Goal: Transaction & Acquisition: Obtain resource

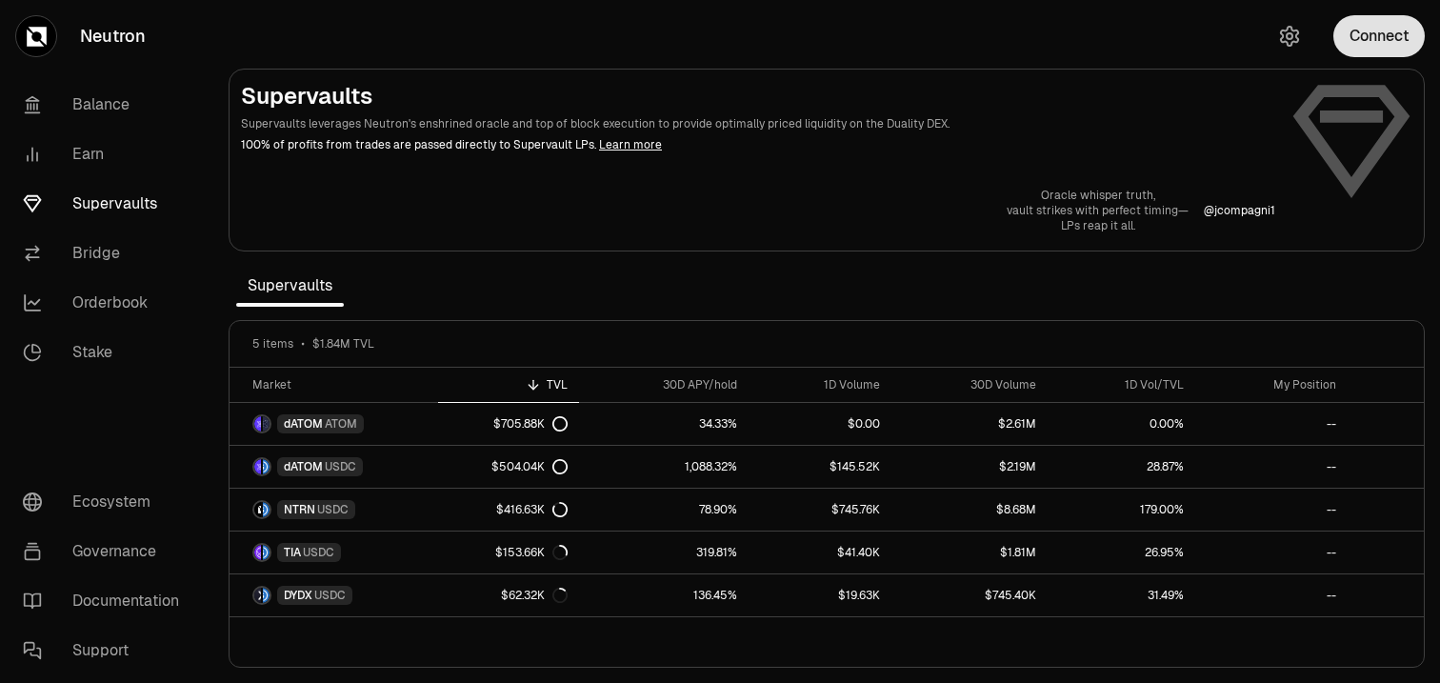
click at [1359, 43] on button "Connect" at bounding box center [1378, 36] width 91 height 42
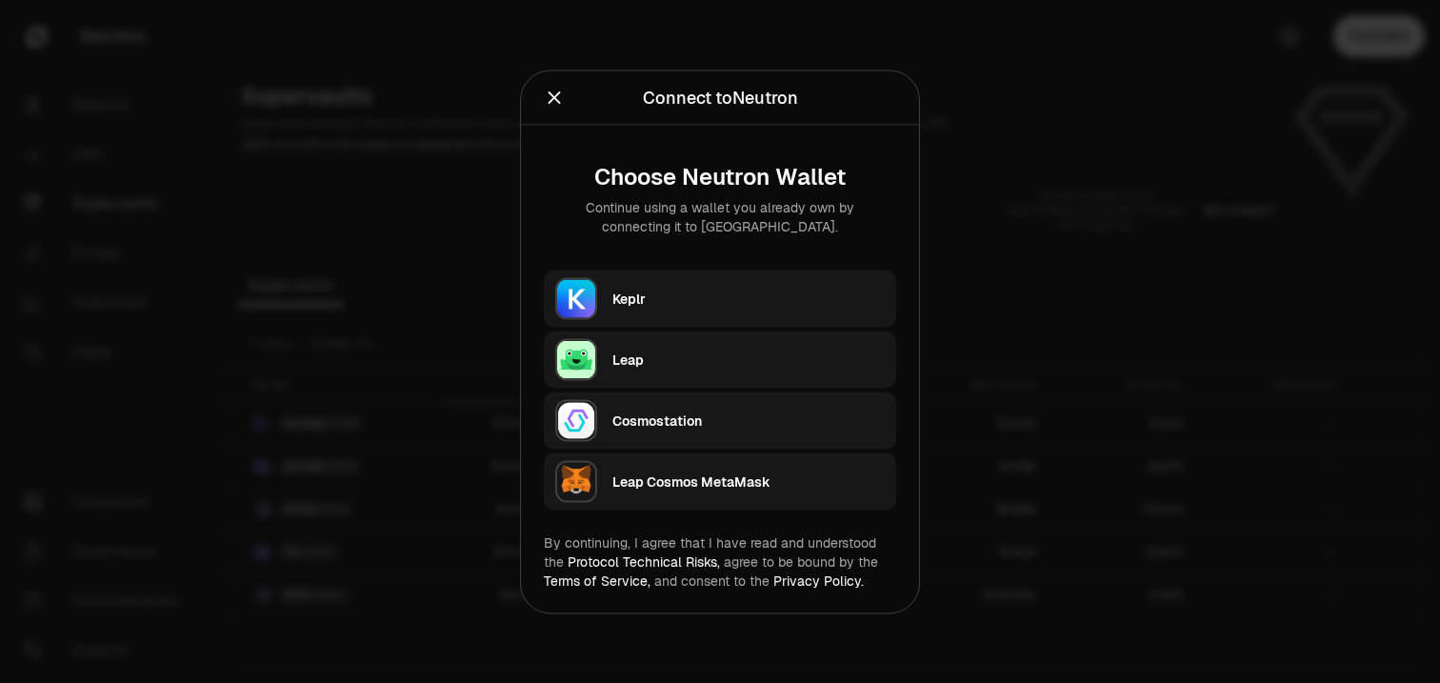
click at [691, 281] on div "Keplr" at bounding box center [754, 298] width 284 height 44
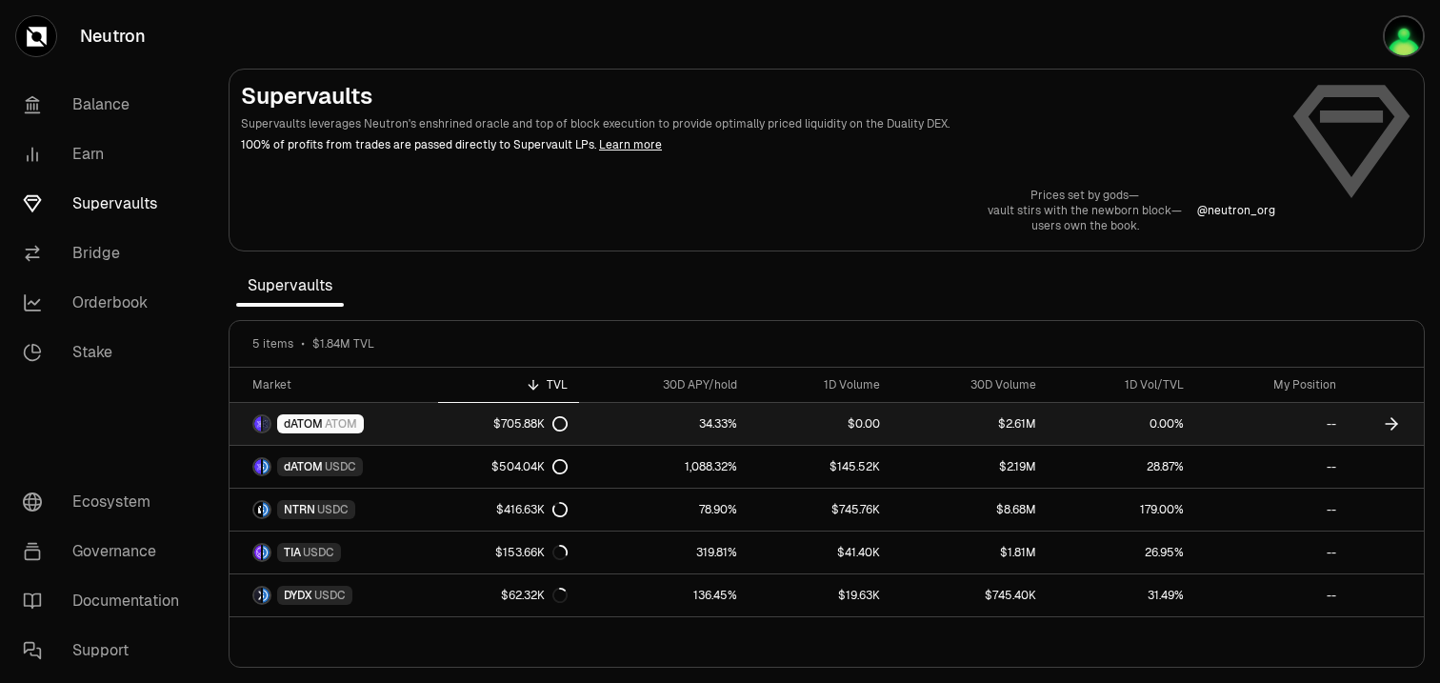
click at [443, 431] on link "$705.88K" at bounding box center [509, 424] width 142 height 42
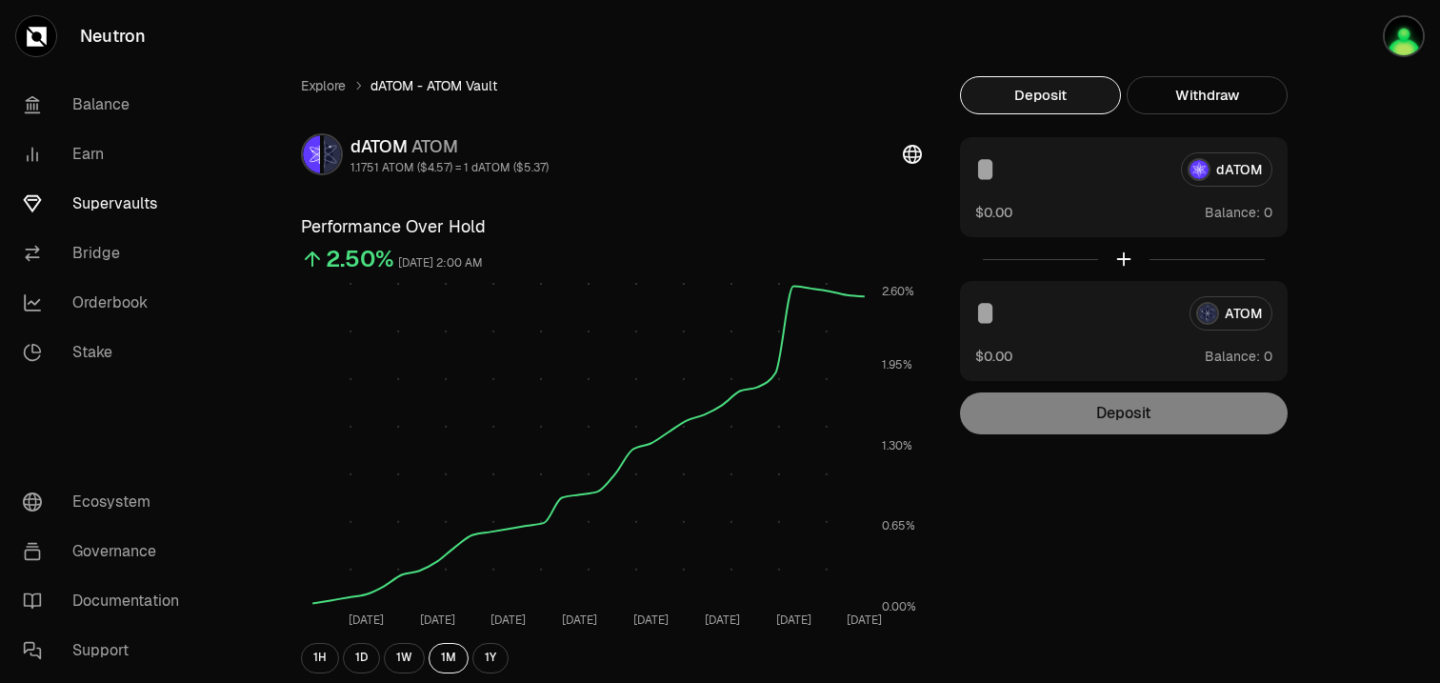
click at [137, 203] on link "Supervaults" at bounding box center [107, 204] width 198 height 50
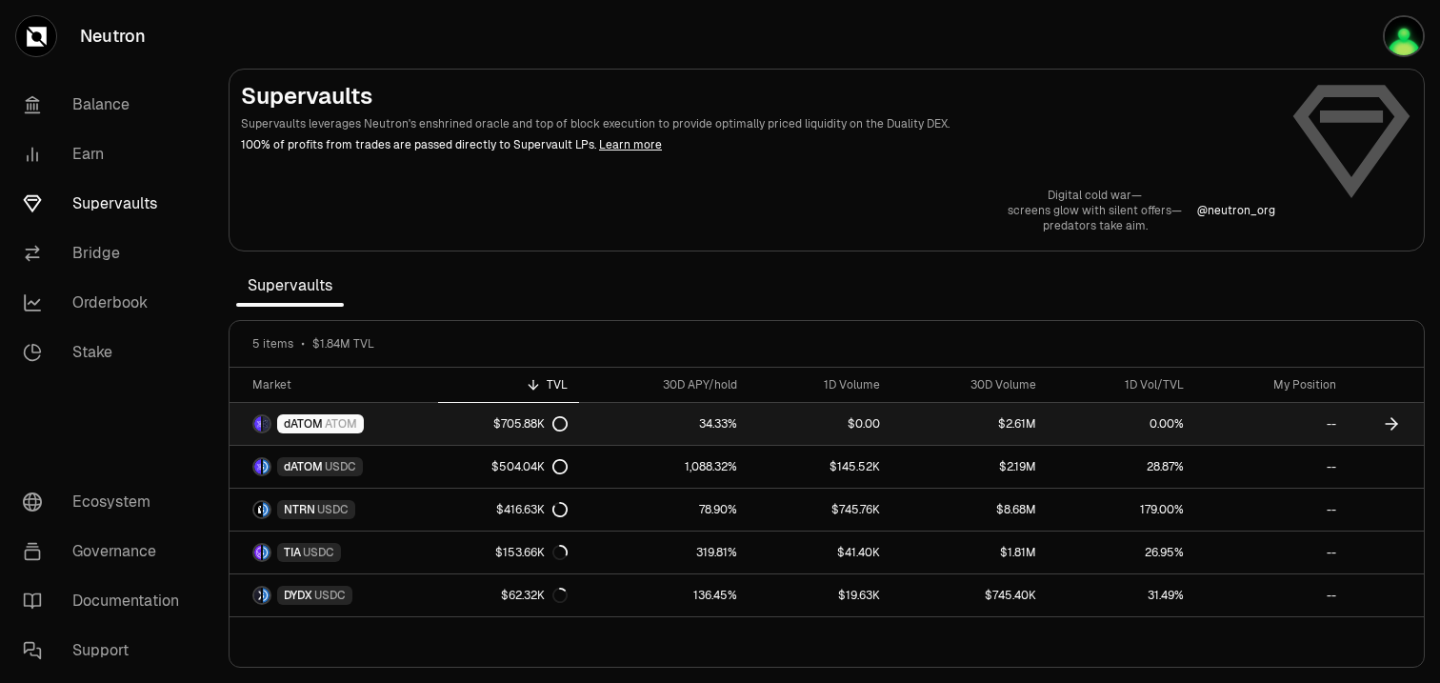
click at [432, 424] on link "dATOM ATOM" at bounding box center [334, 424] width 209 height 42
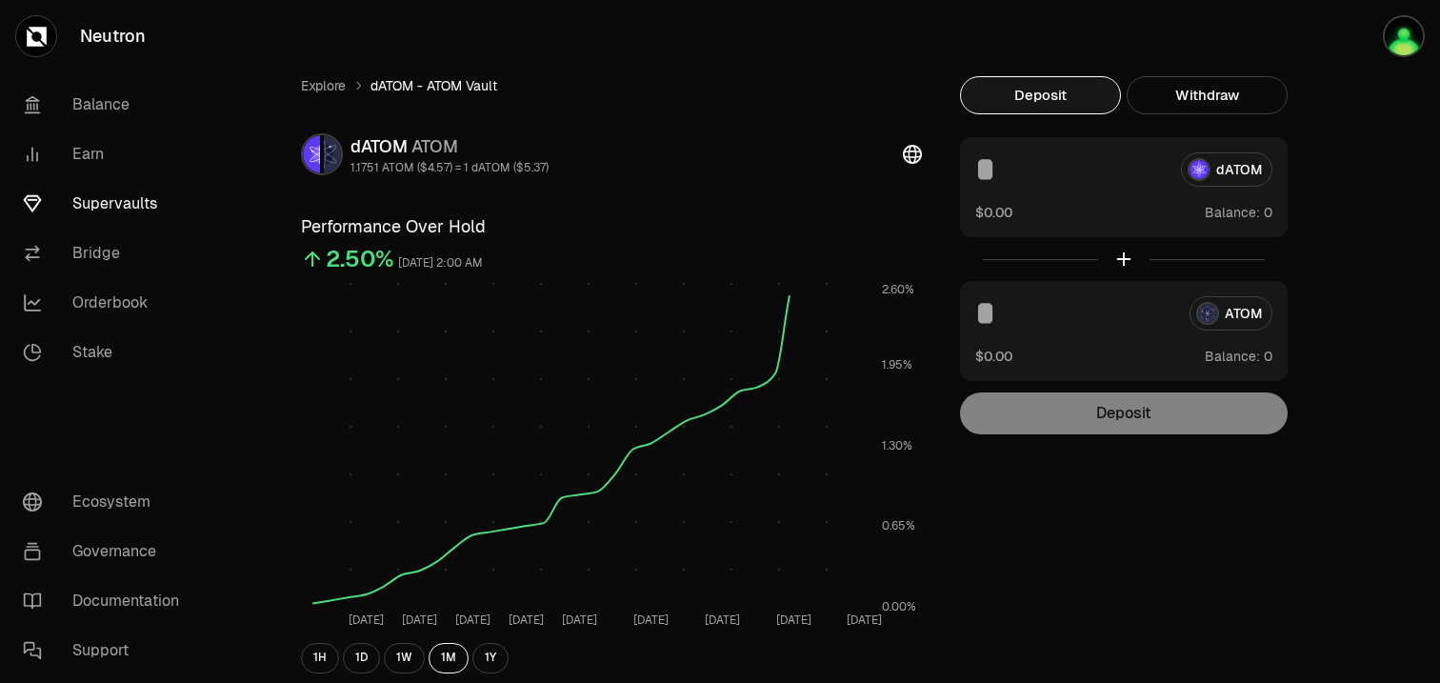
click at [1078, 94] on button "Deposit" at bounding box center [1040, 95] width 161 height 38
click at [1095, 329] on input at bounding box center [1074, 313] width 199 height 34
click at [116, 154] on link "Earn" at bounding box center [107, 155] width 198 height 50
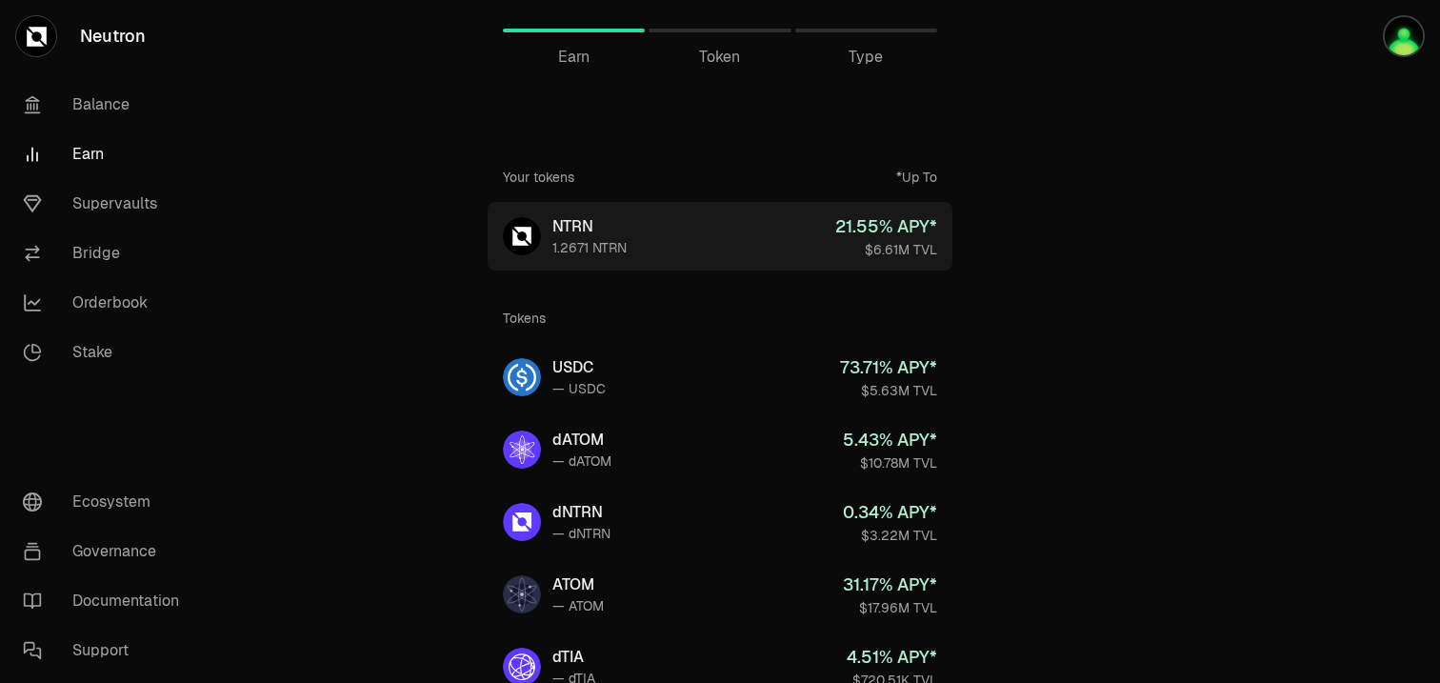
click at [698, 221] on link "NTRN 1.2671 NTRN 21.55 % APY* $6.61M TVL" at bounding box center [720, 236] width 465 height 69
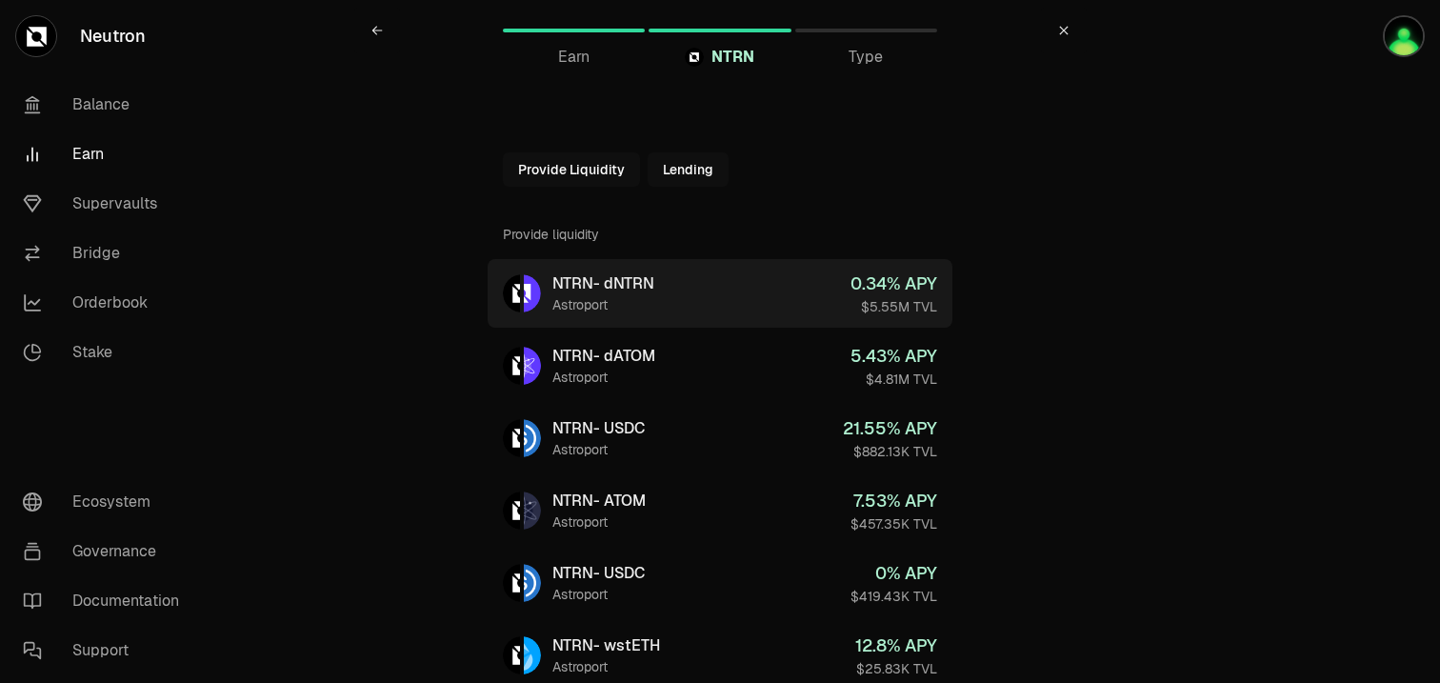
click at [736, 303] on link "NTRN - dNTRN Astroport 0.34 % APY $5.55M TVL" at bounding box center [720, 293] width 465 height 69
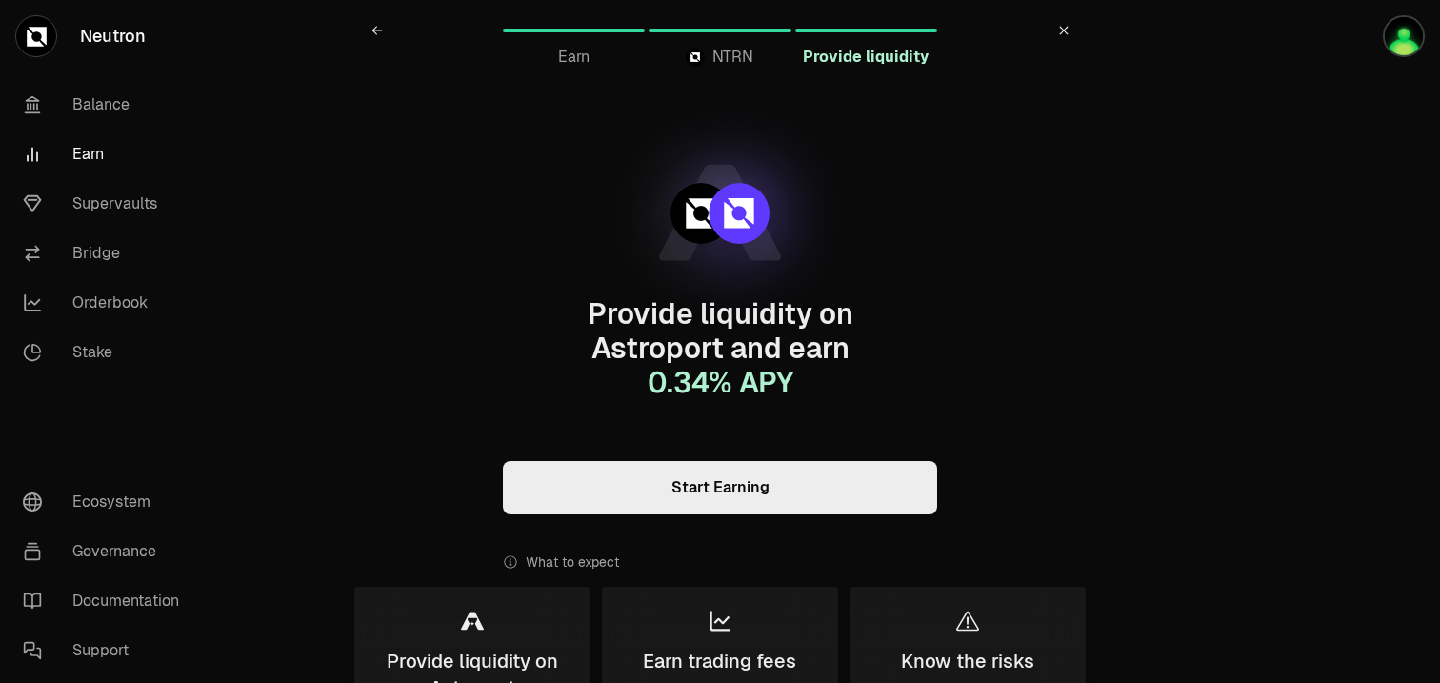
click at [119, 156] on link "Earn" at bounding box center [107, 155] width 198 height 50
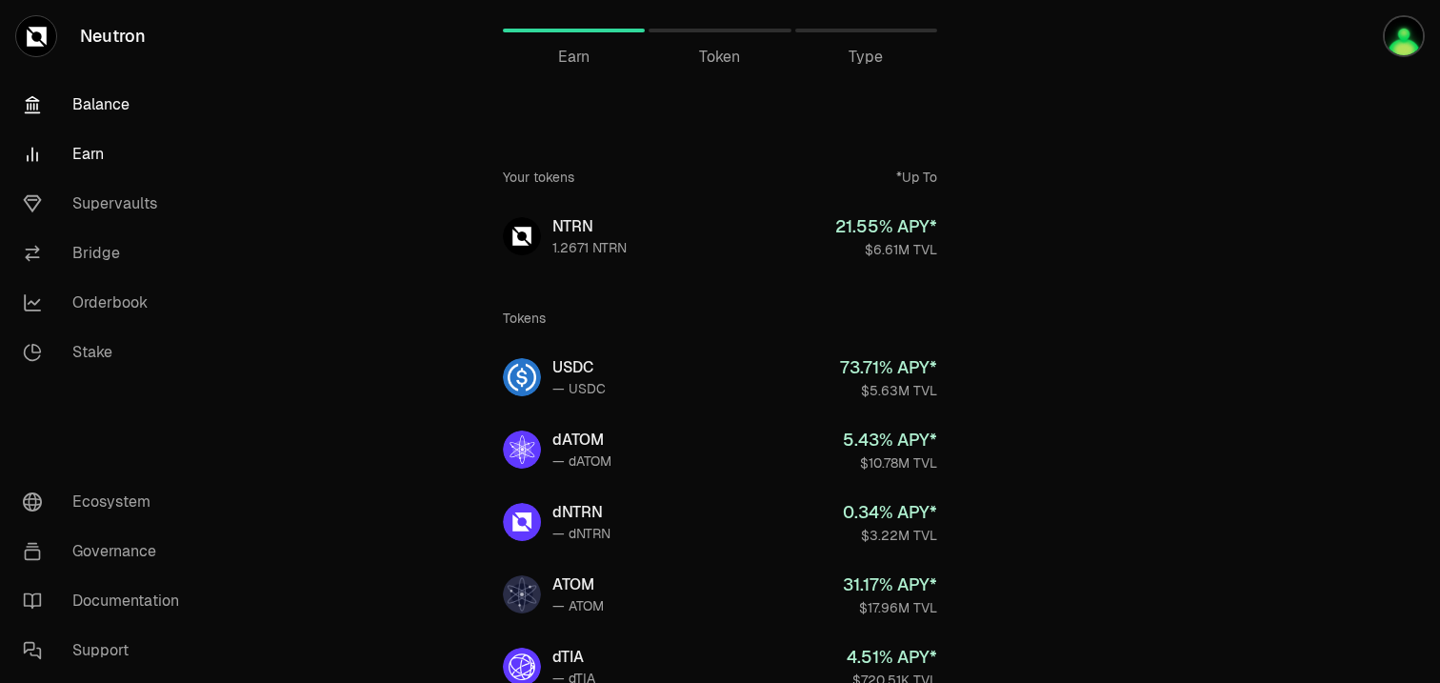
click at [101, 110] on link "Balance" at bounding box center [107, 105] width 198 height 50
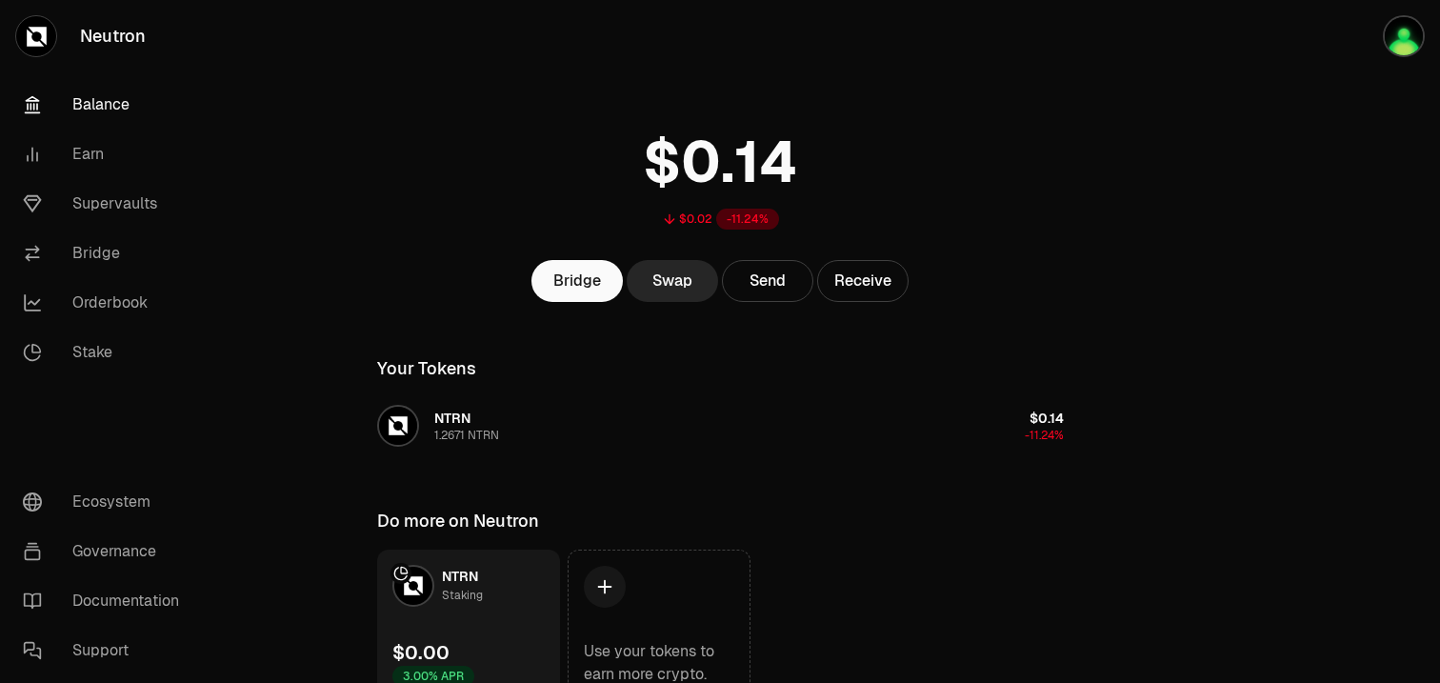
scroll to position [117, 0]
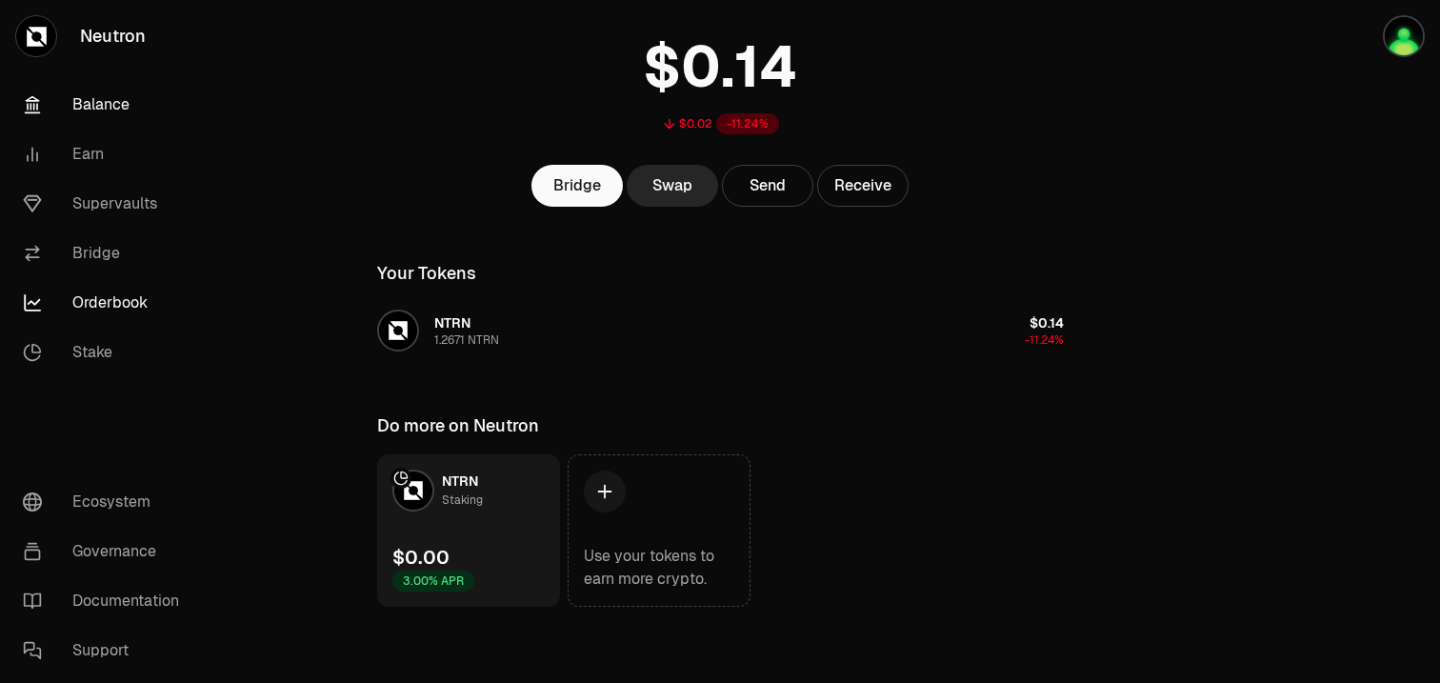
click at [108, 305] on link "Orderbook" at bounding box center [107, 303] width 198 height 50
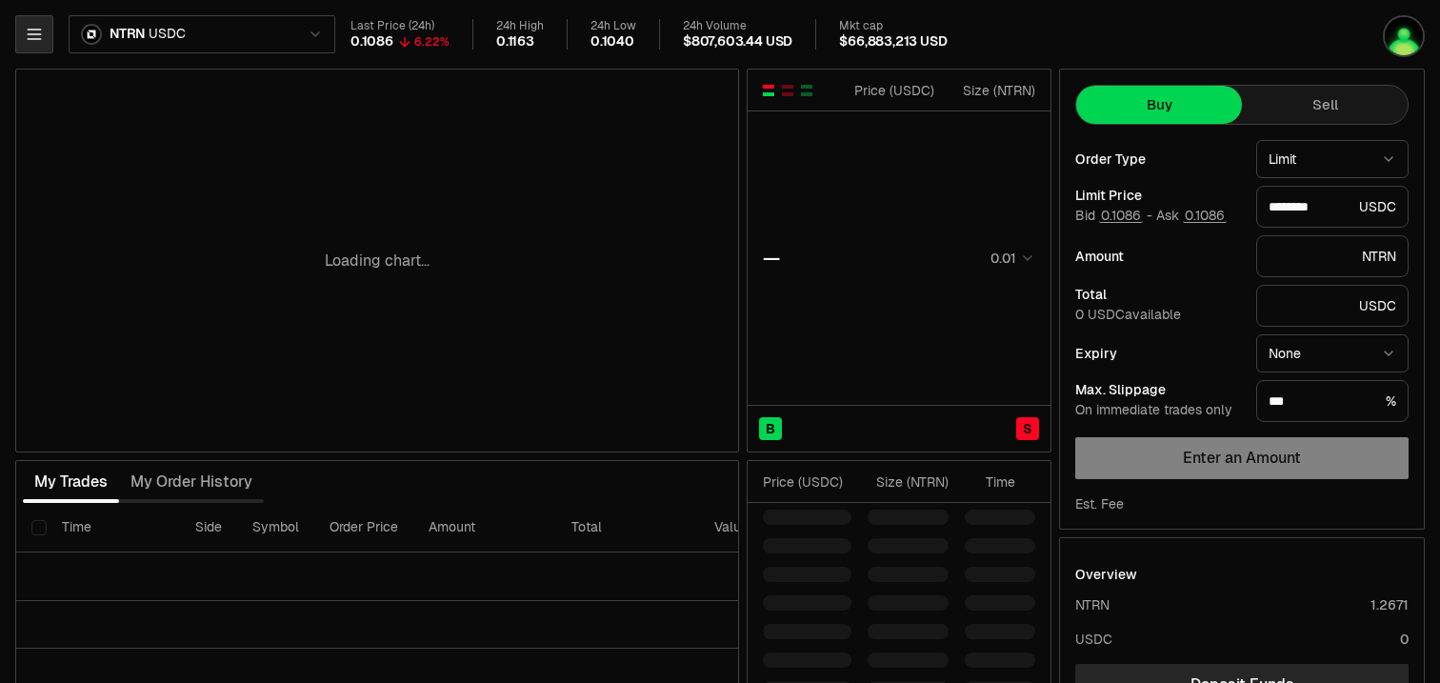
type input "********"
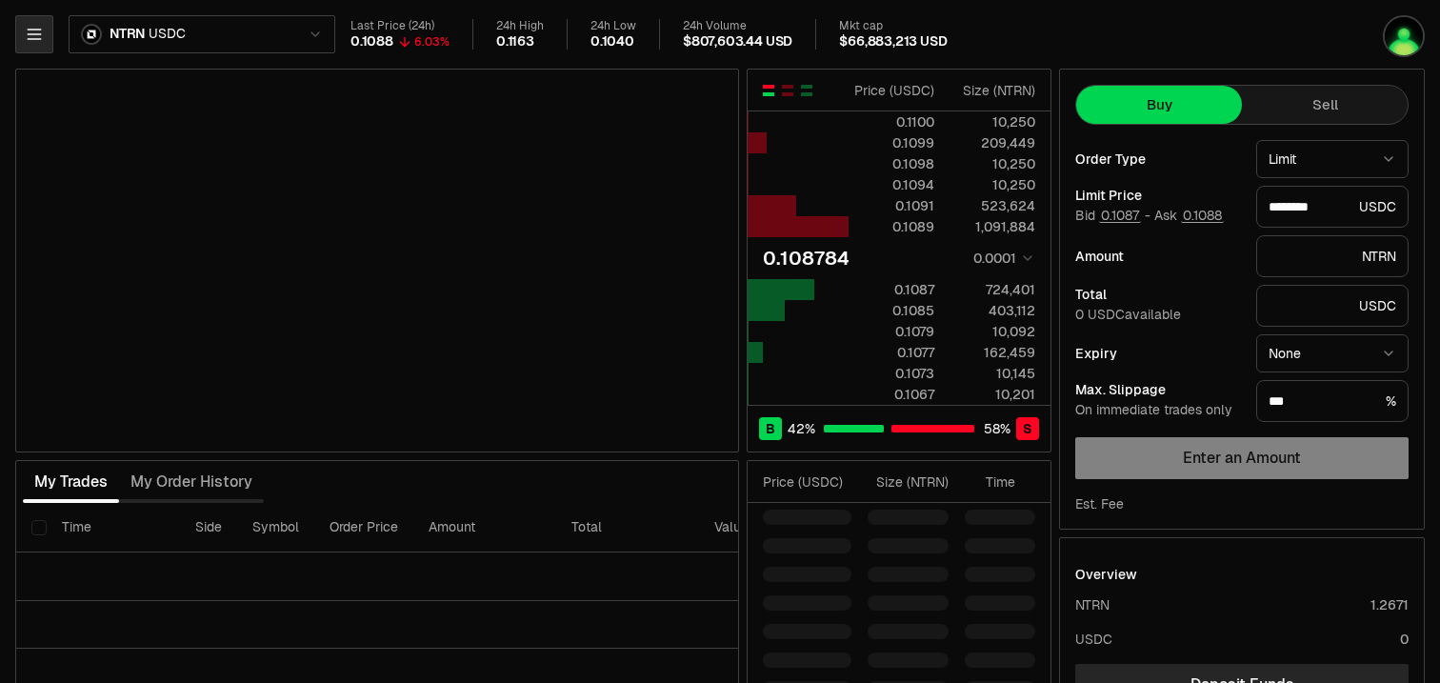
click at [35, 37] on icon "button" at bounding box center [34, 34] width 19 height 19
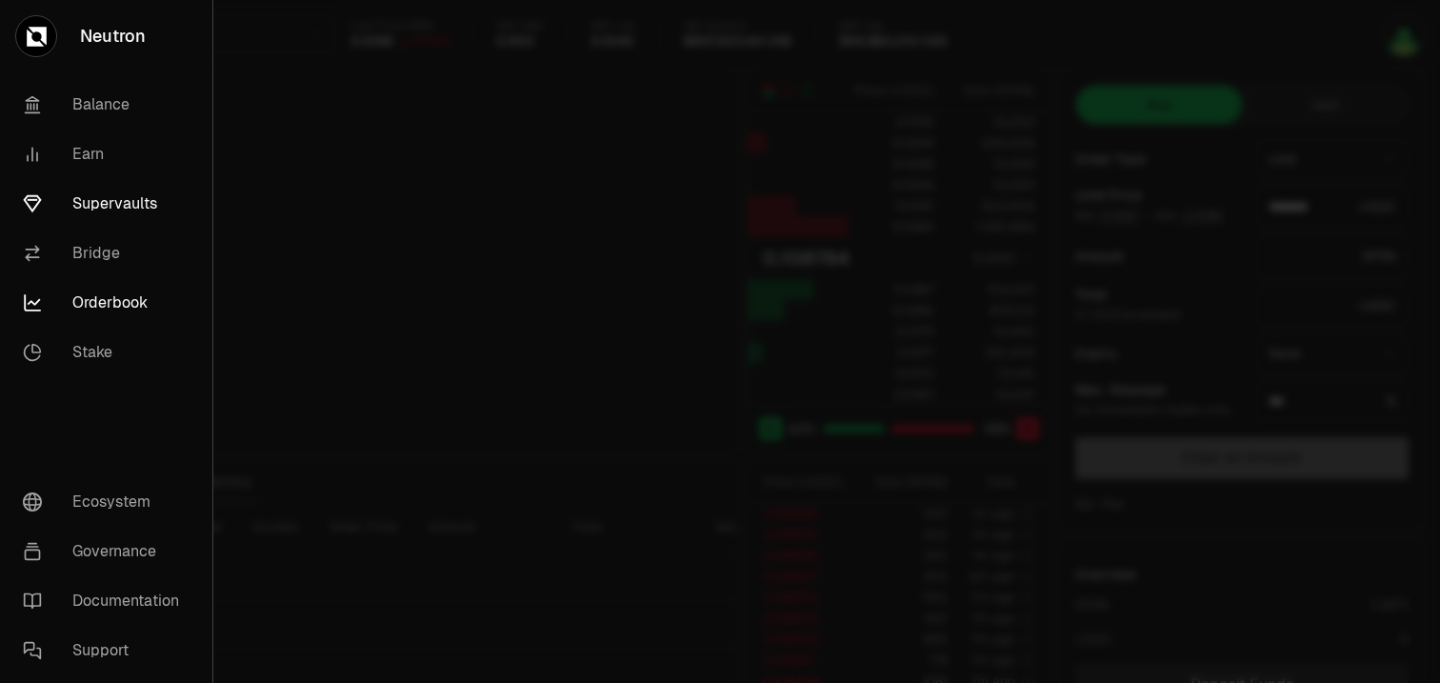
click at [128, 210] on link "Supervaults" at bounding box center [106, 204] width 197 height 50
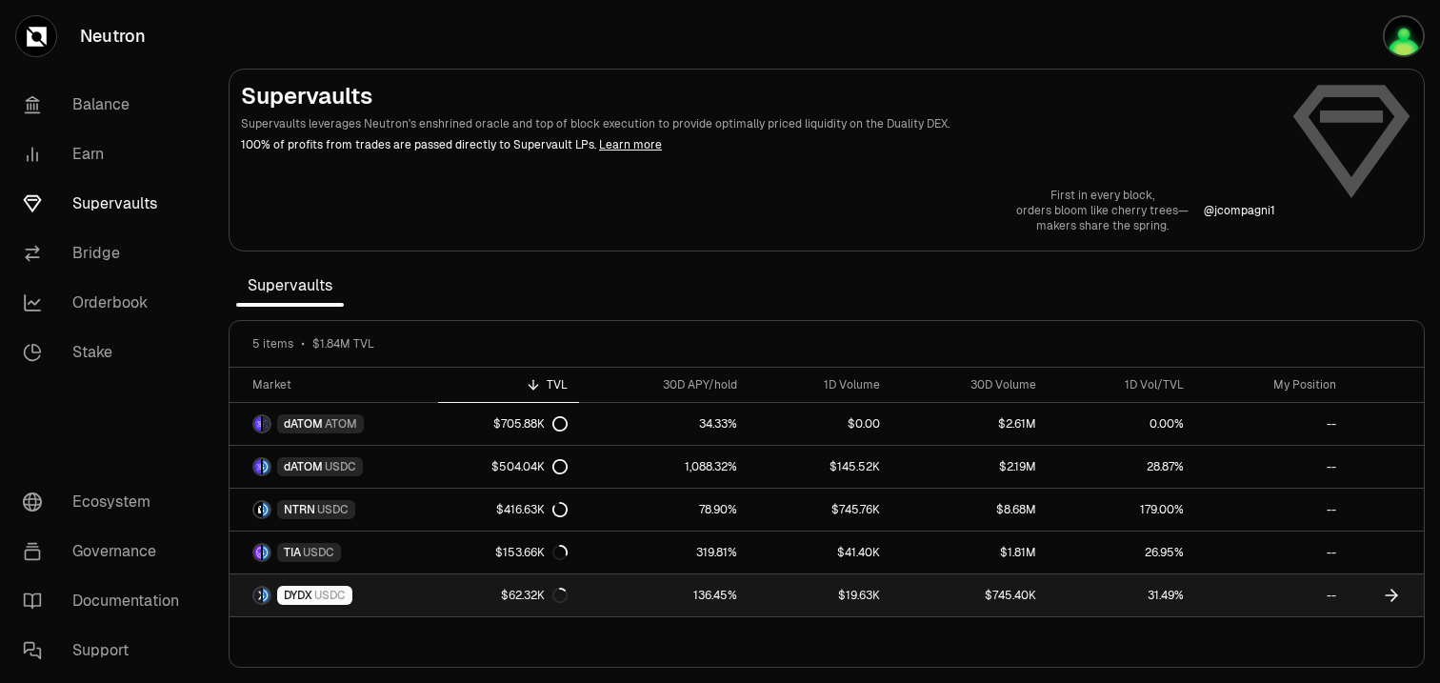
click at [595, 605] on link "136.45%" at bounding box center [663, 595] width 169 height 42
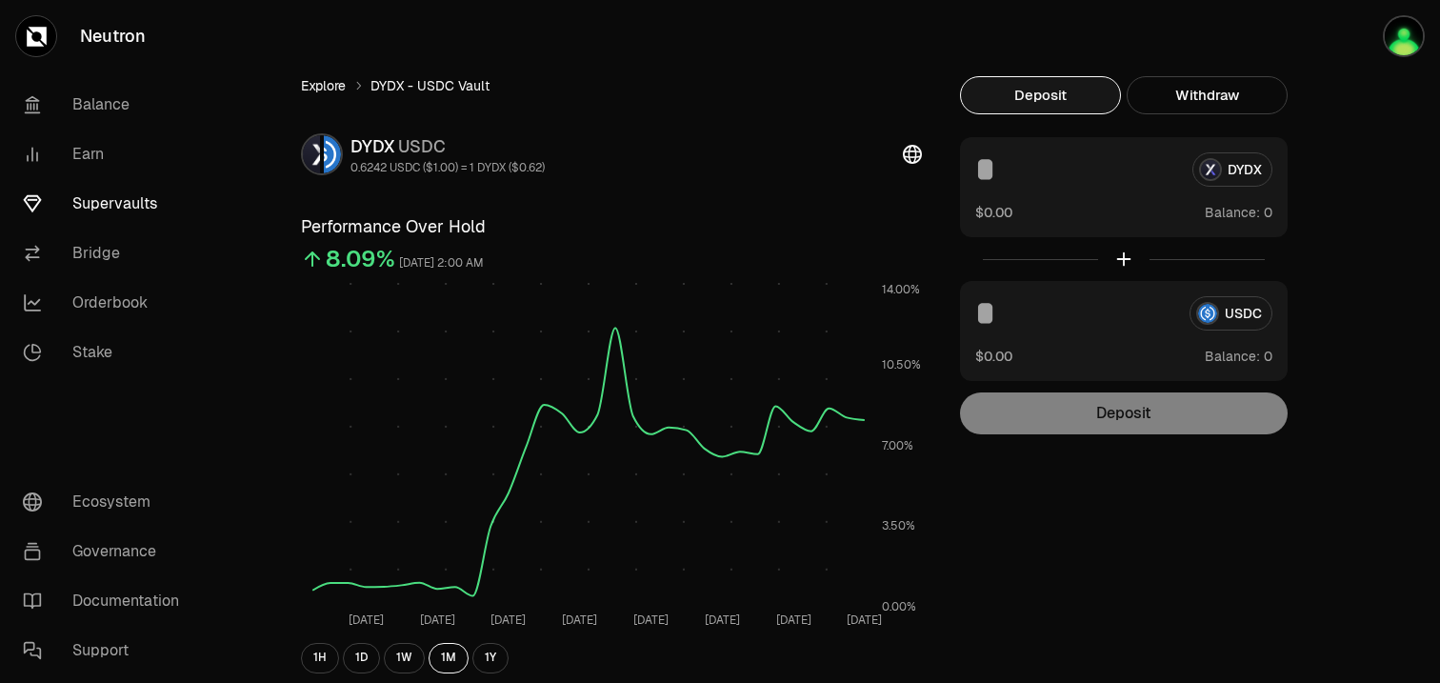
click at [319, 79] on link "Explore" at bounding box center [323, 85] width 45 height 19
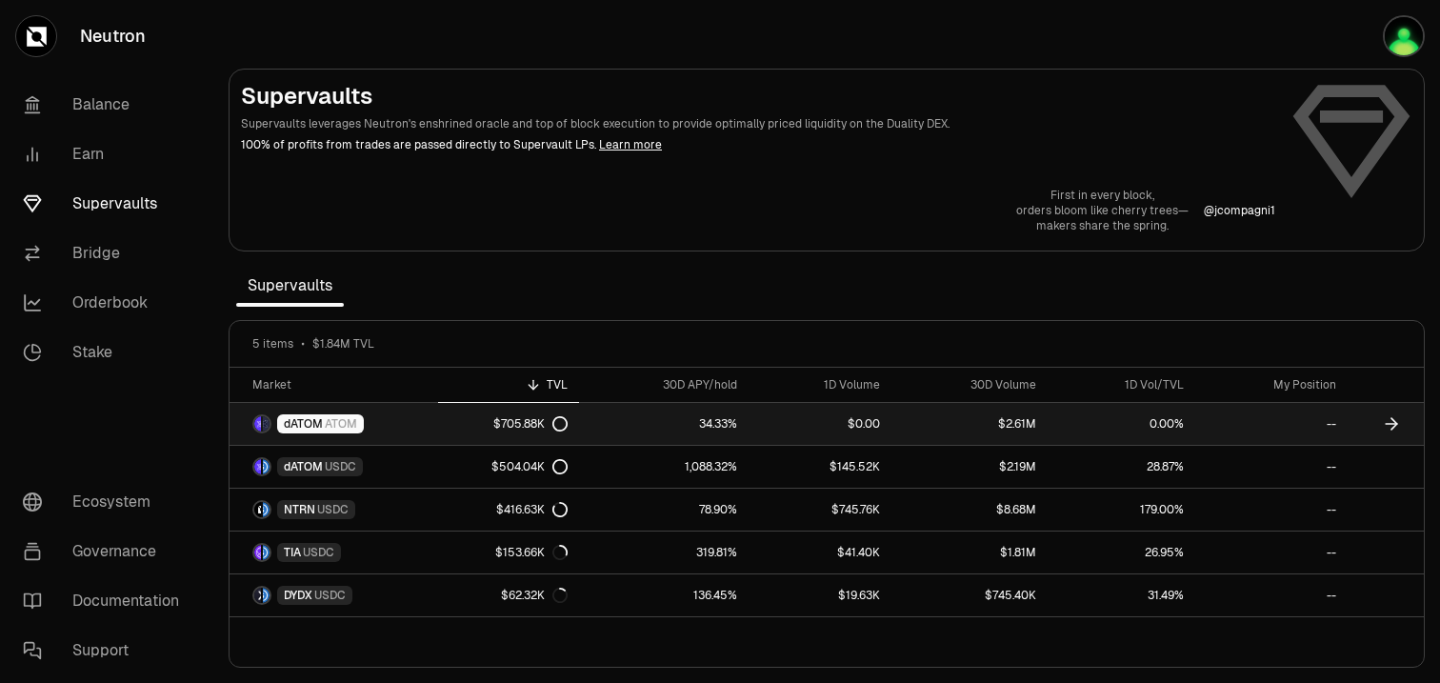
click at [638, 429] on link "34.33%" at bounding box center [663, 424] width 169 height 42
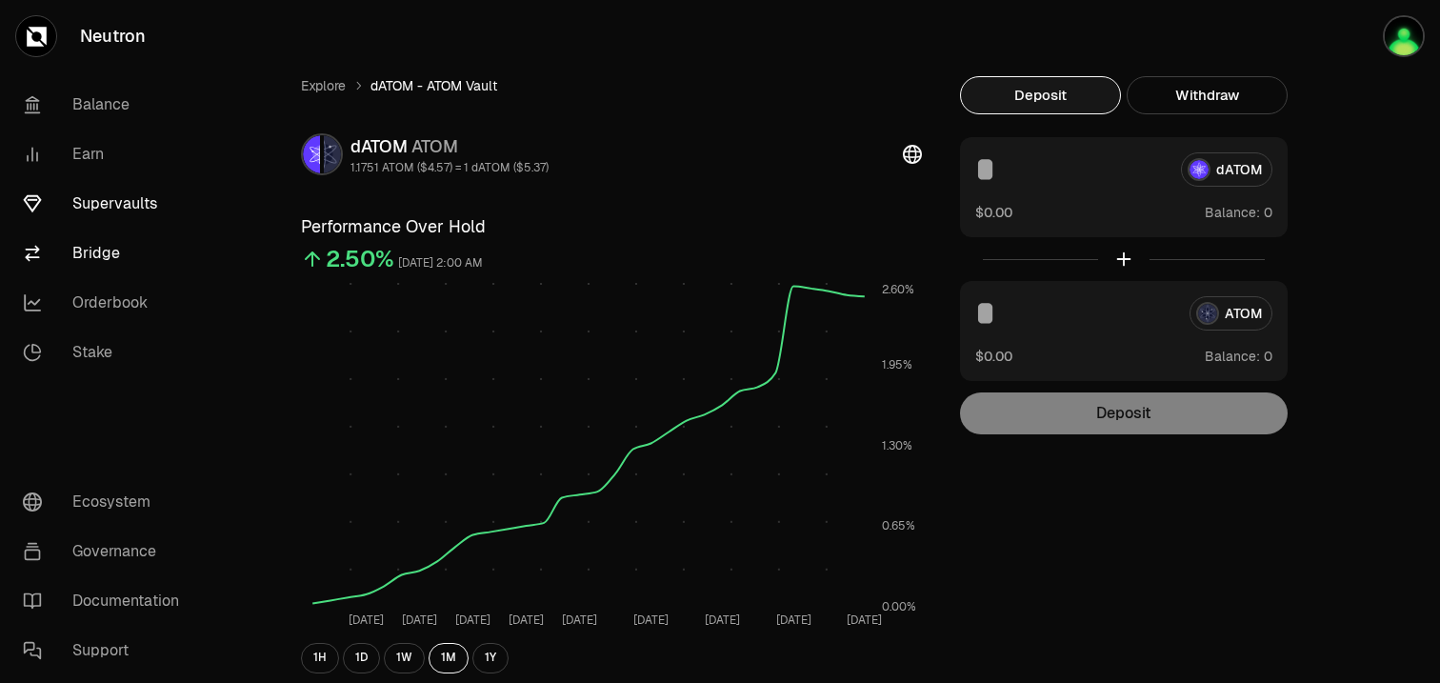
click at [123, 256] on link "Bridge" at bounding box center [107, 254] width 198 height 50
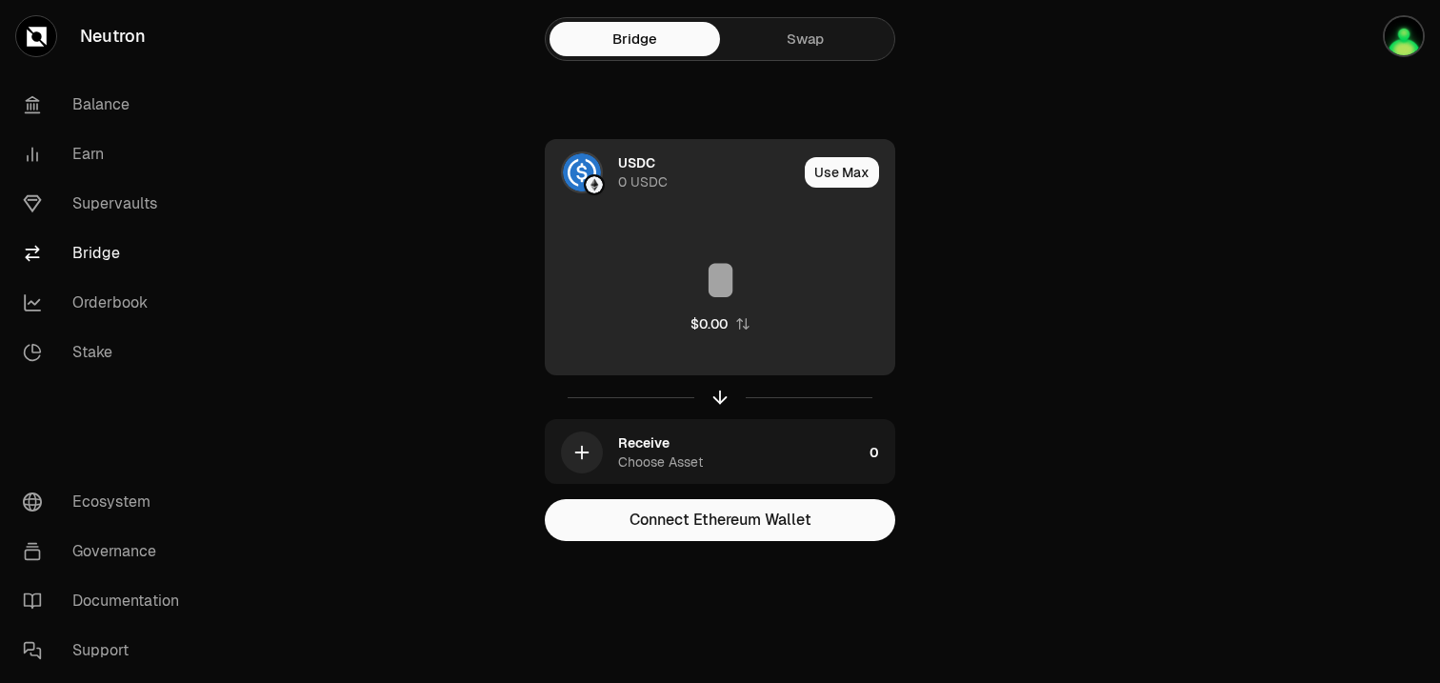
click at [618, 173] on div "0 USDC" at bounding box center [643, 181] width 50 height 19
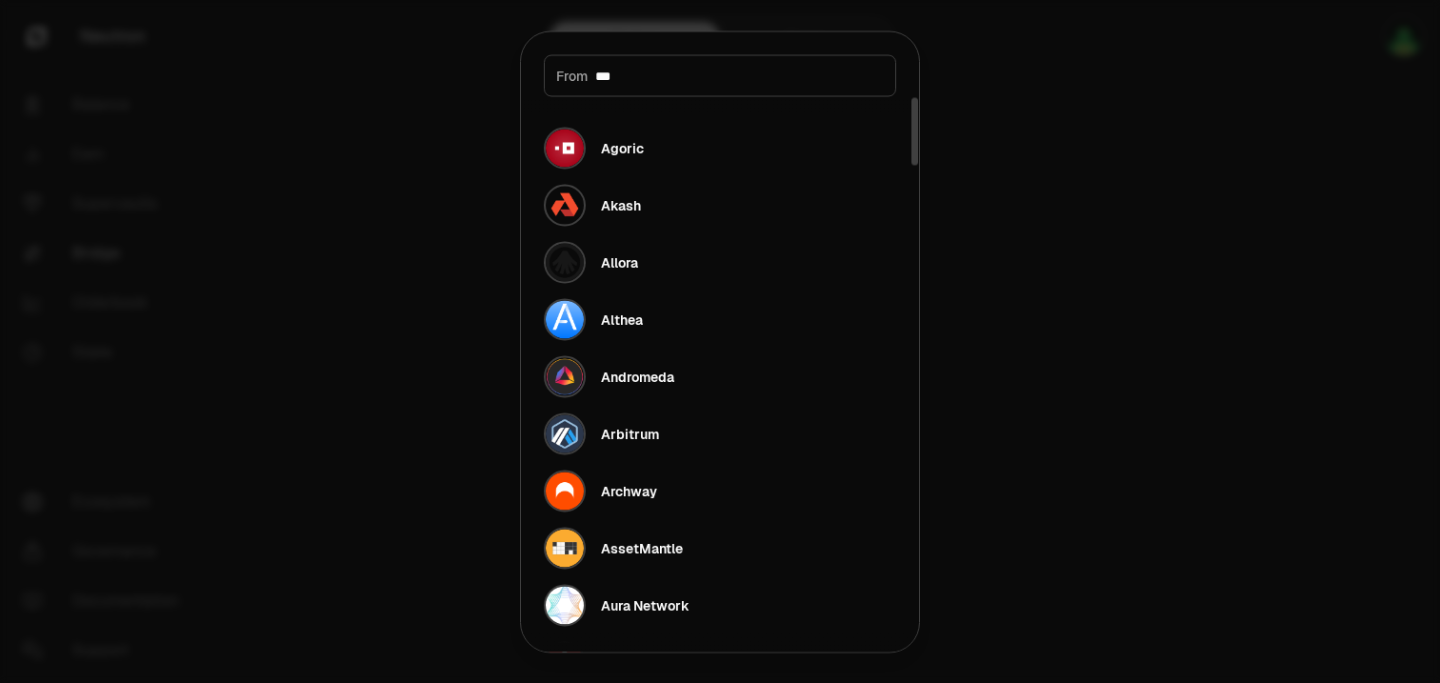
type input "****"
click at [1180, 271] on div at bounding box center [720, 341] width 1440 height 683
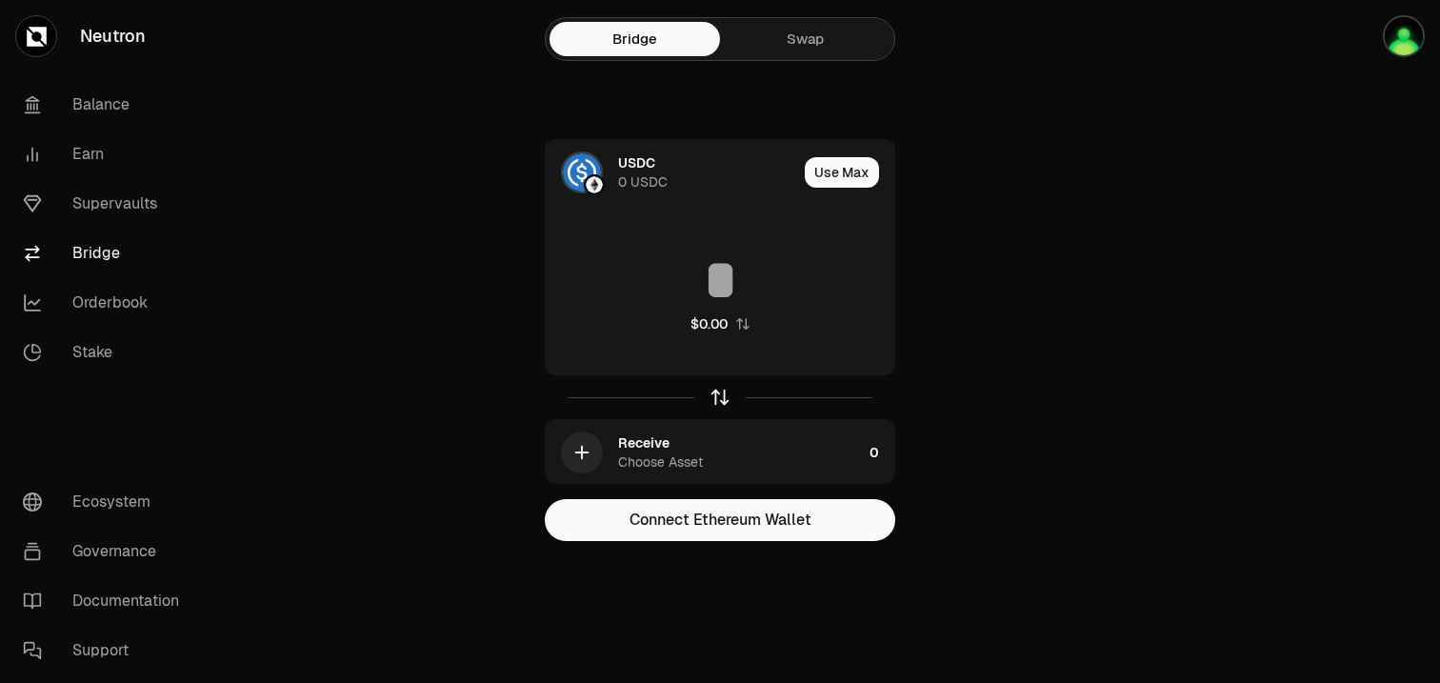
click at [723, 390] on icon "button" at bounding box center [720, 397] width 21 height 21
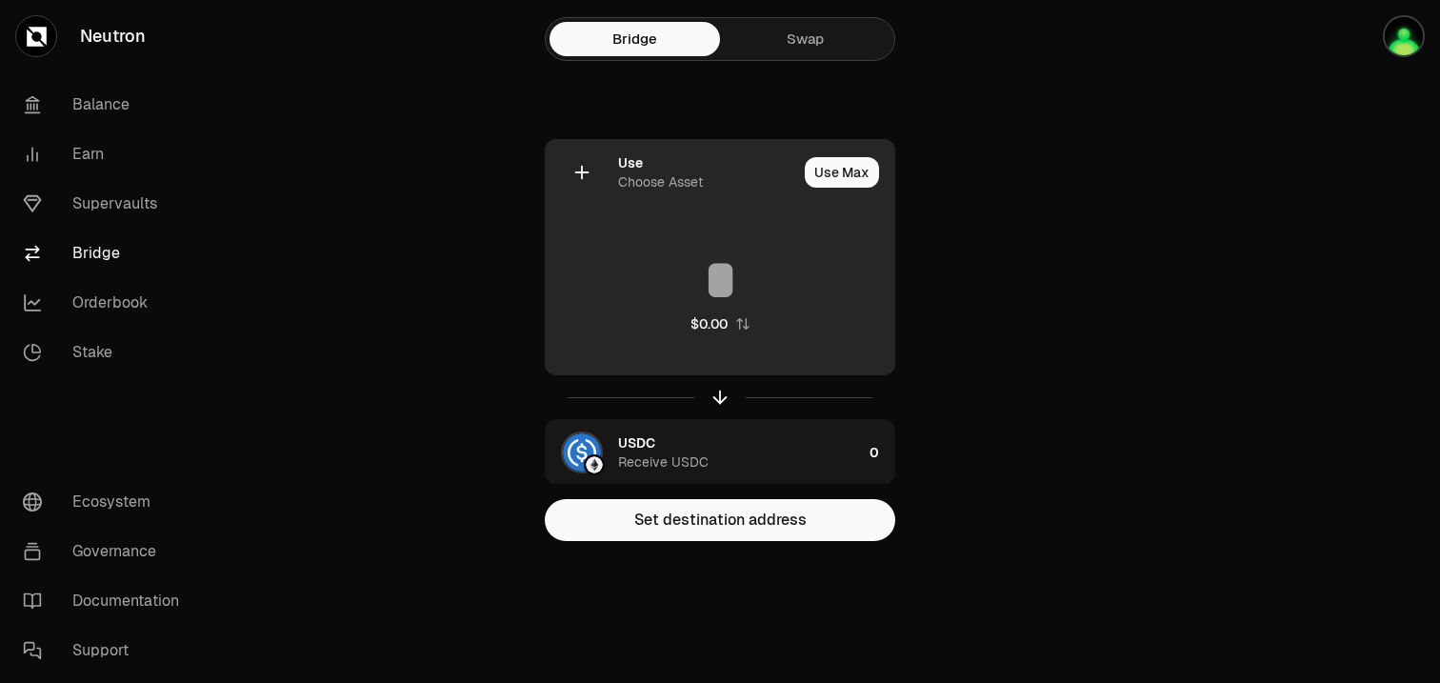
click at [628, 177] on div "Choose Asset" at bounding box center [660, 181] width 85 height 19
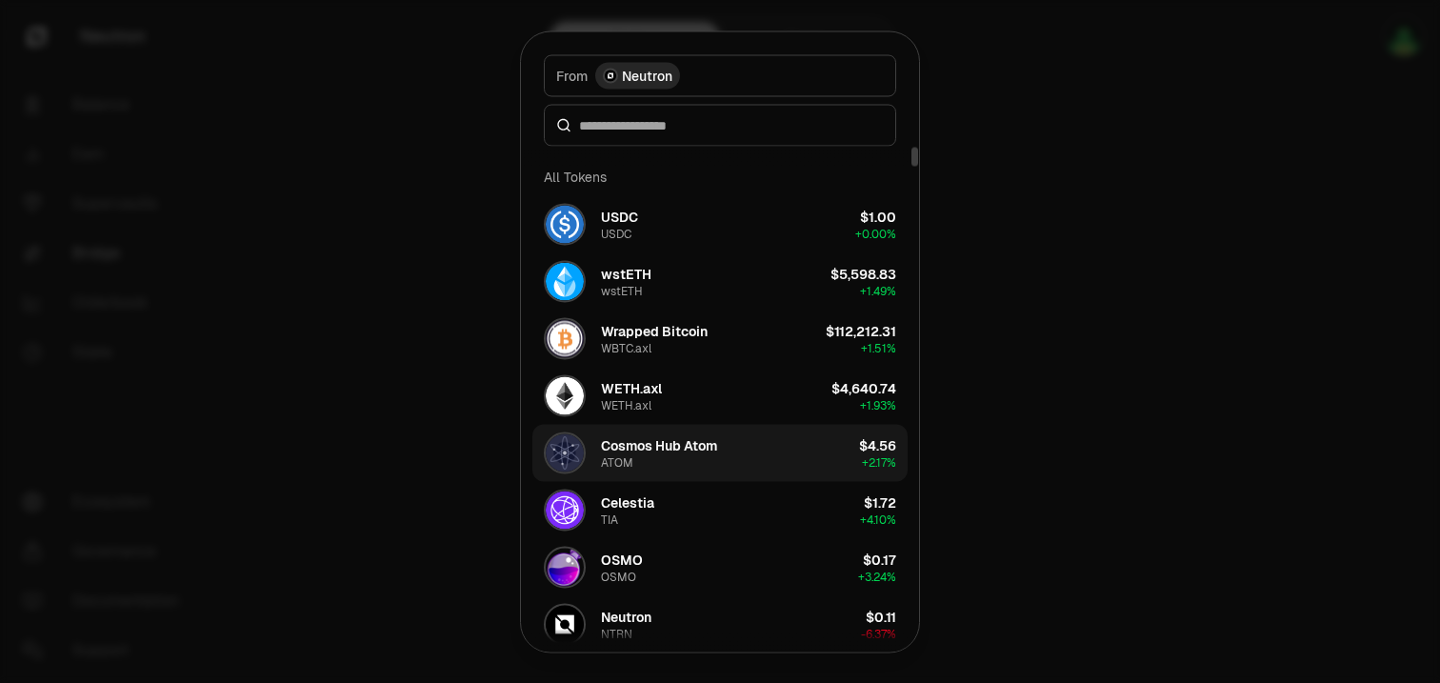
click at [782, 446] on button "Cosmos Hub Atom ATOM $4.56 + 2.17%" at bounding box center [719, 452] width 375 height 57
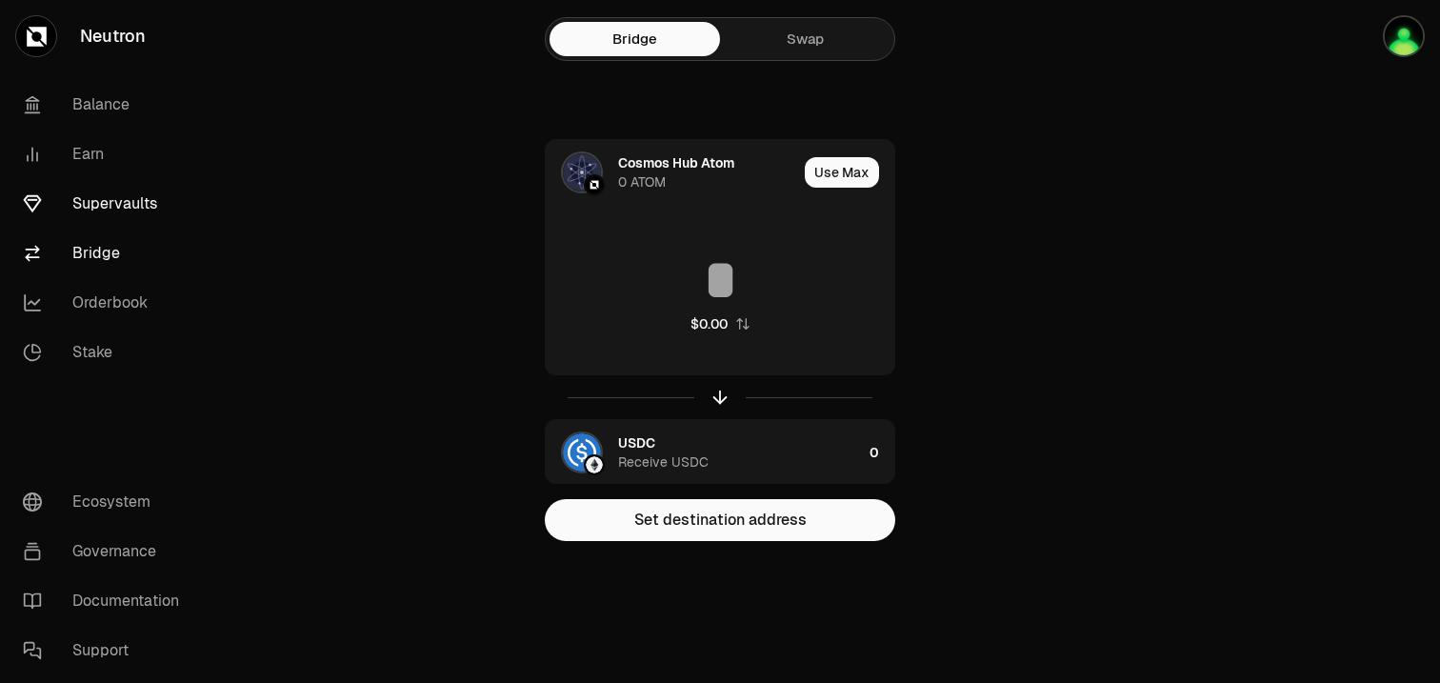
click at [145, 210] on link "Supervaults" at bounding box center [107, 204] width 198 height 50
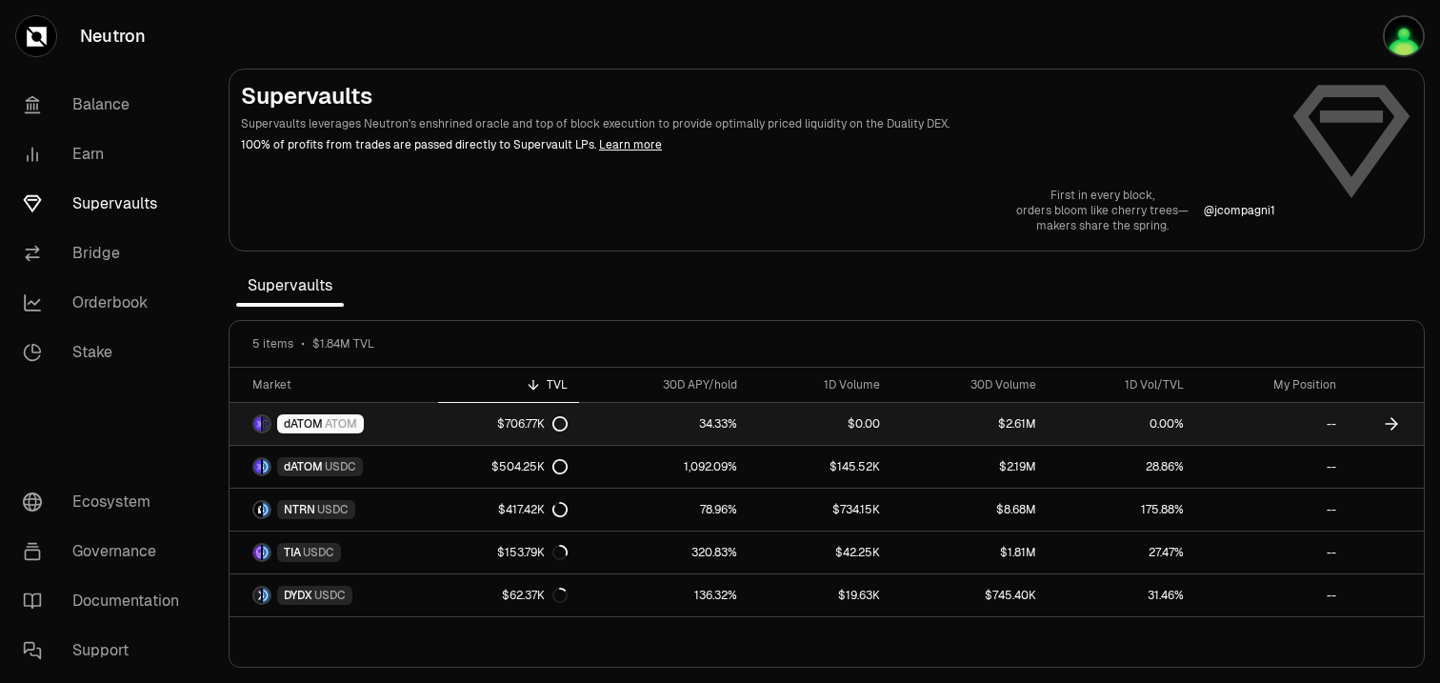
click at [628, 424] on link "34.33%" at bounding box center [663, 424] width 169 height 42
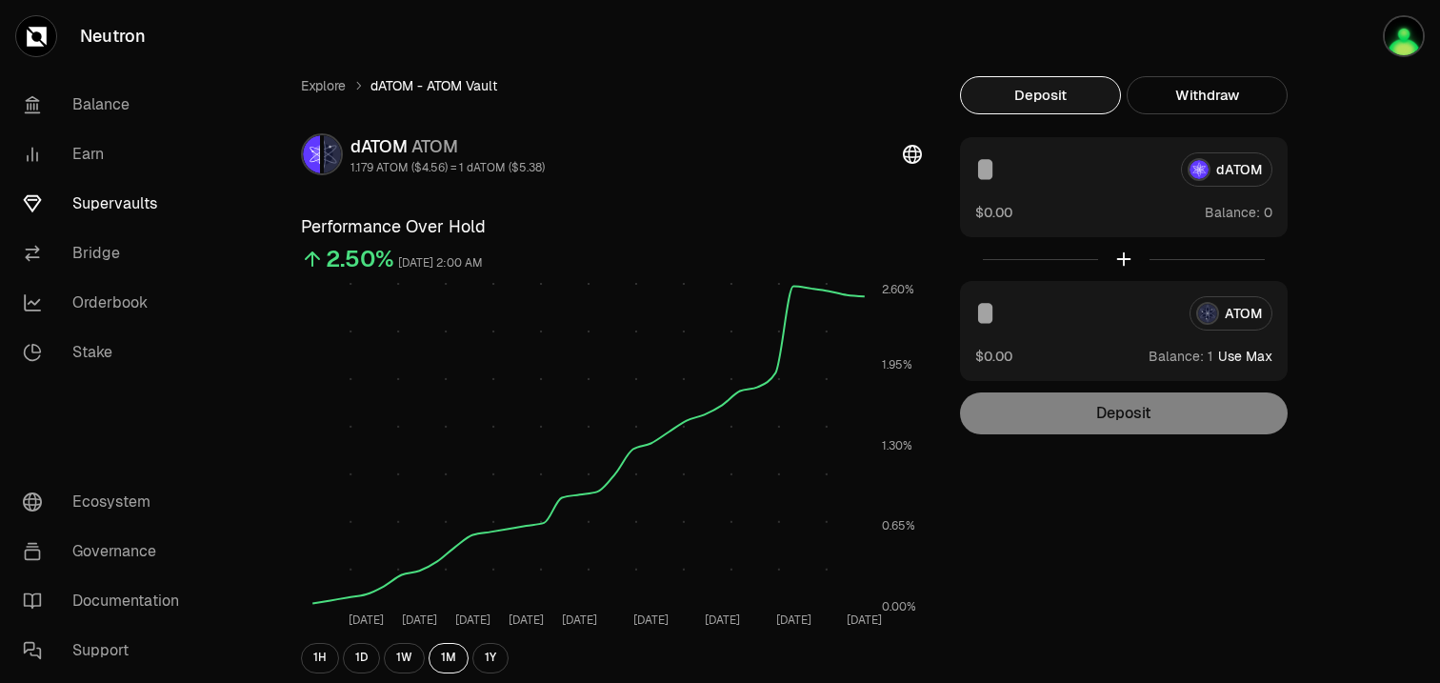
click at [1248, 352] on button "Use Max" at bounding box center [1245, 356] width 54 height 19
type input "*"
